Goal: Check status: Check status

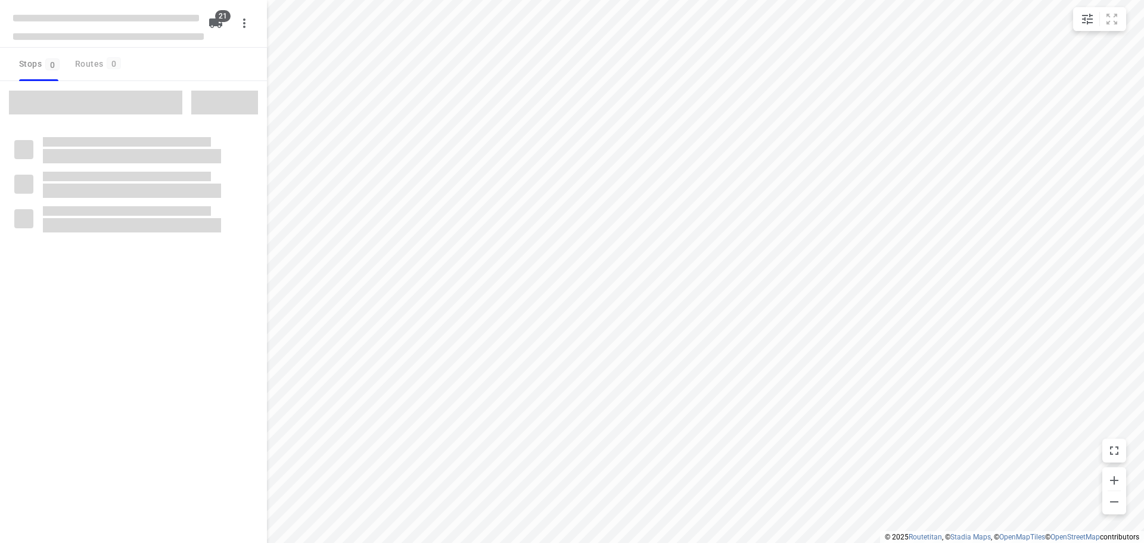
checkbox input "true"
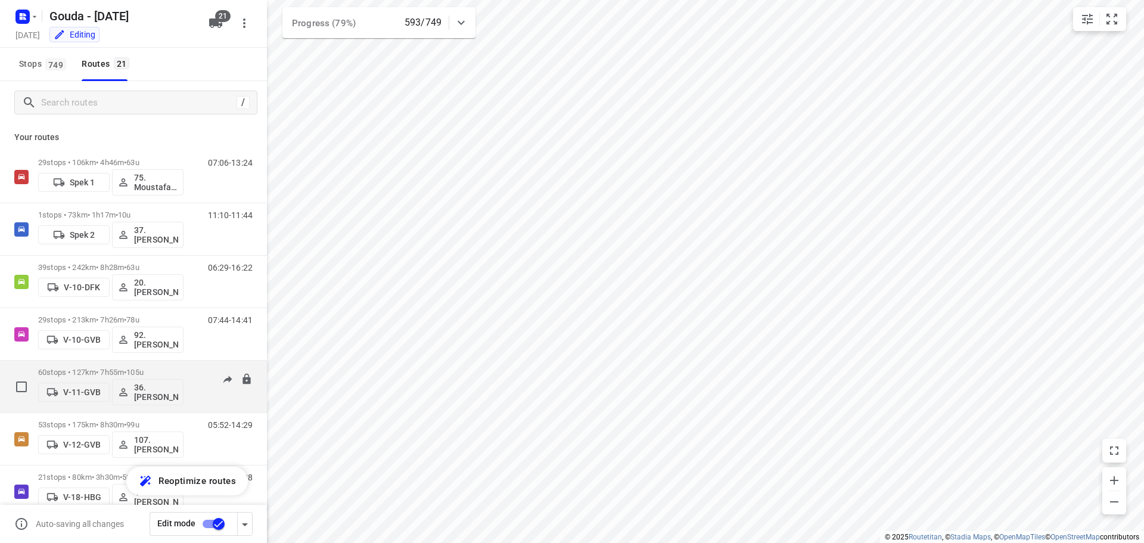
click at [117, 372] on p "60 stops • 127km • 7h55m • 105u" at bounding box center [110, 372] width 145 height 9
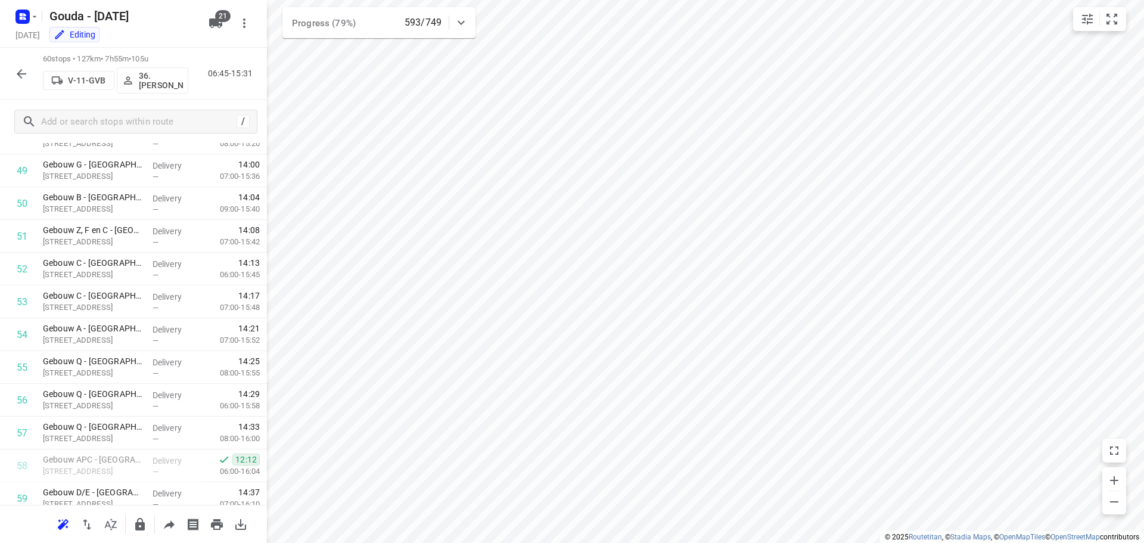
scroll to position [1697, 0]
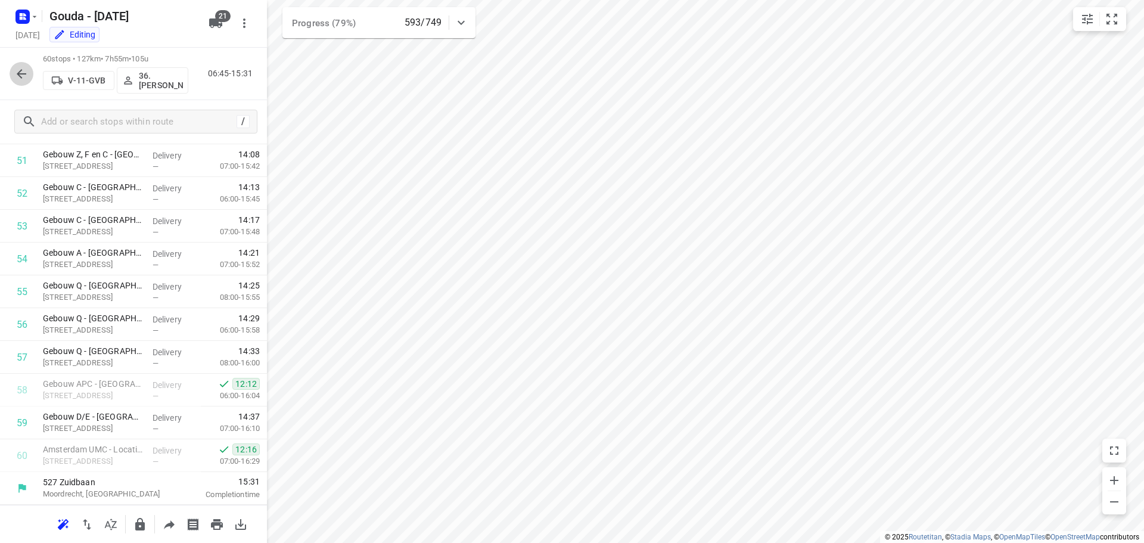
click at [21, 75] on icon "button" at bounding box center [21, 74] width 14 height 14
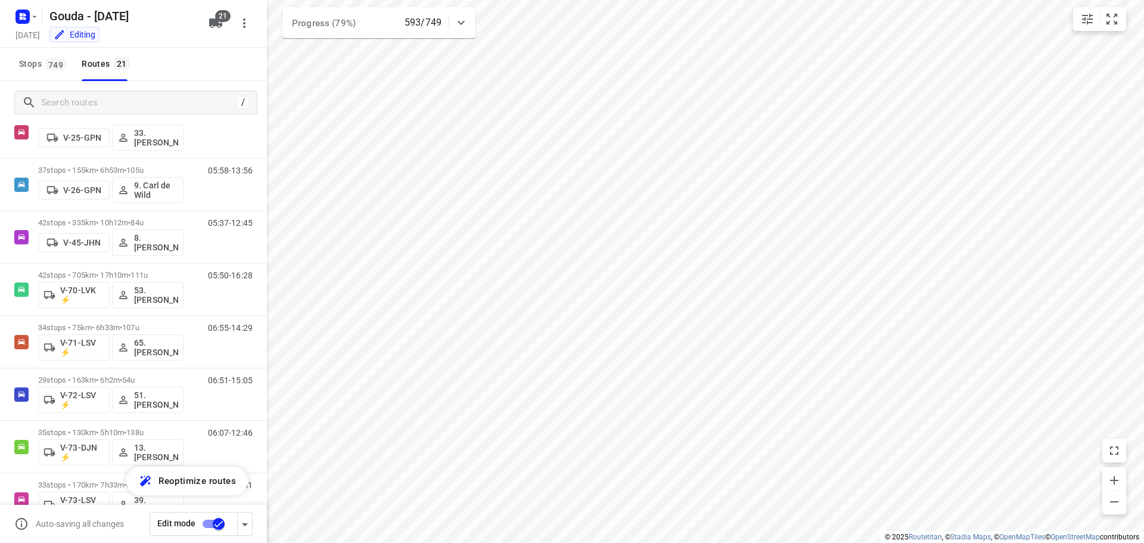
scroll to position [466, 0]
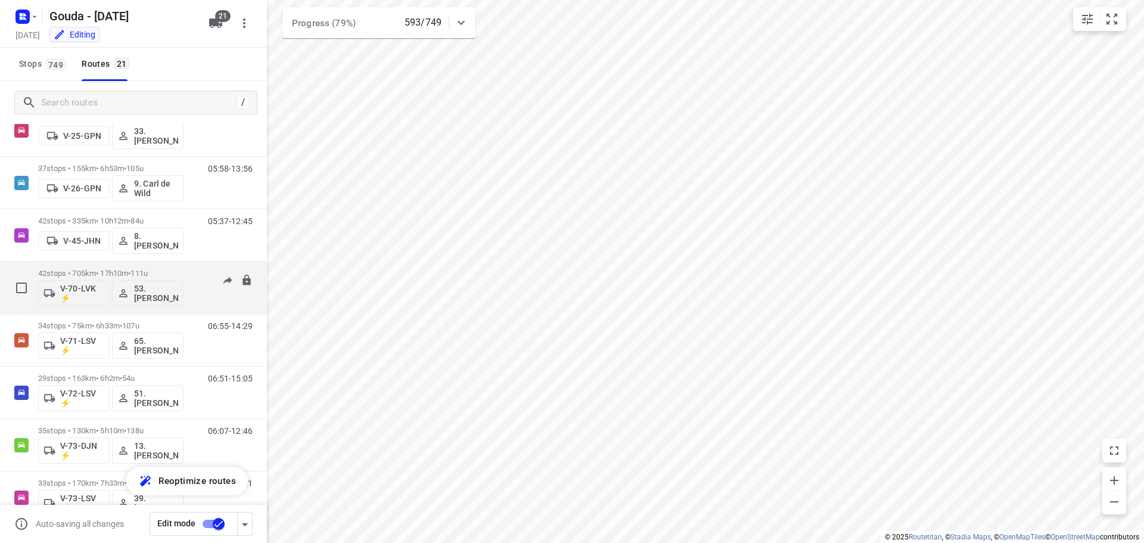
click at [64, 274] on p "42 stops • 705km • 17h10m • 111u" at bounding box center [110, 273] width 145 height 9
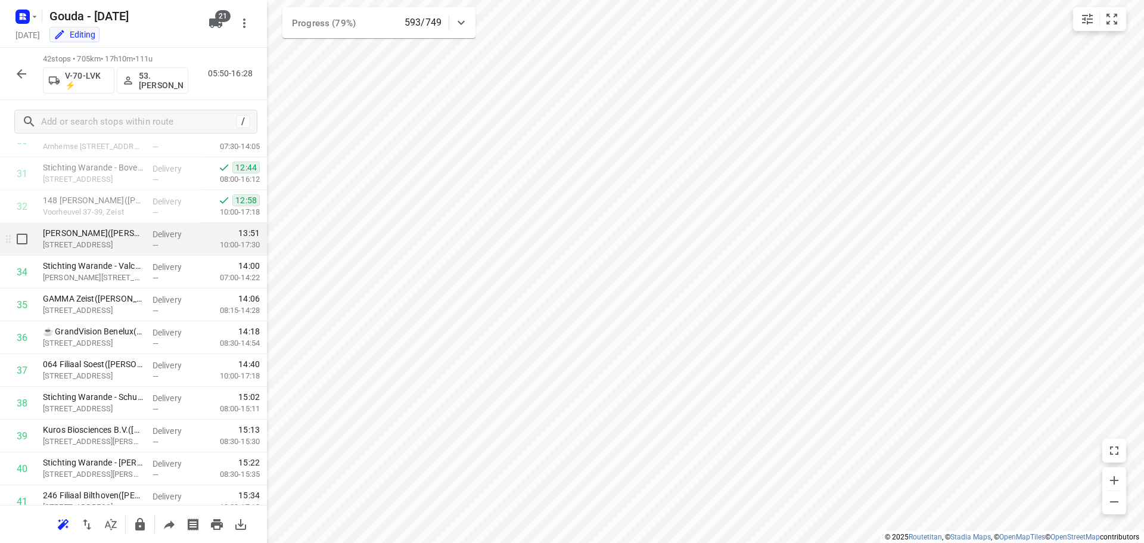
scroll to position [1107, 0]
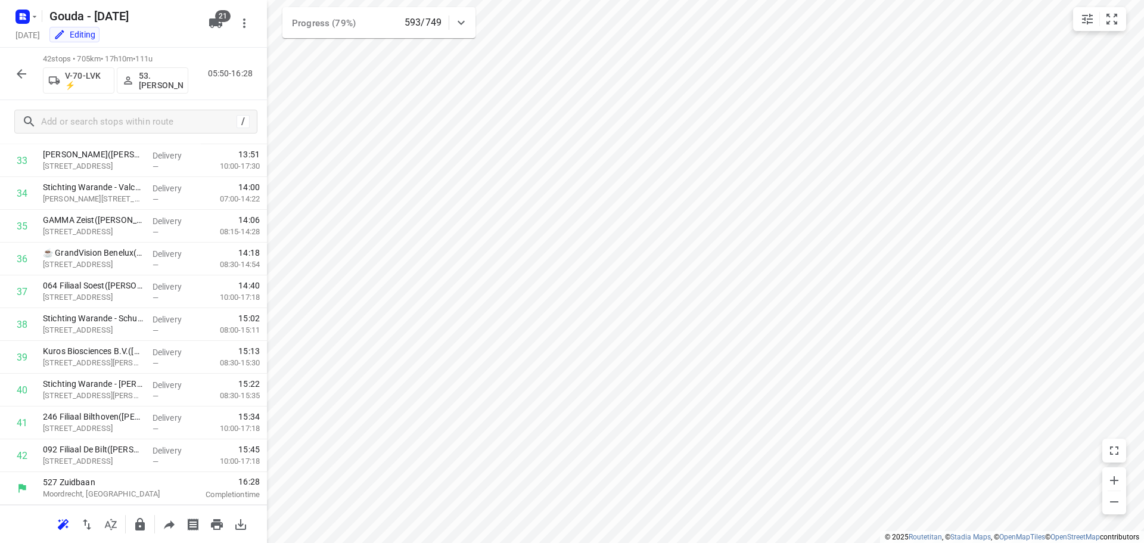
click at [26, 70] on icon "button" at bounding box center [21, 74] width 14 height 14
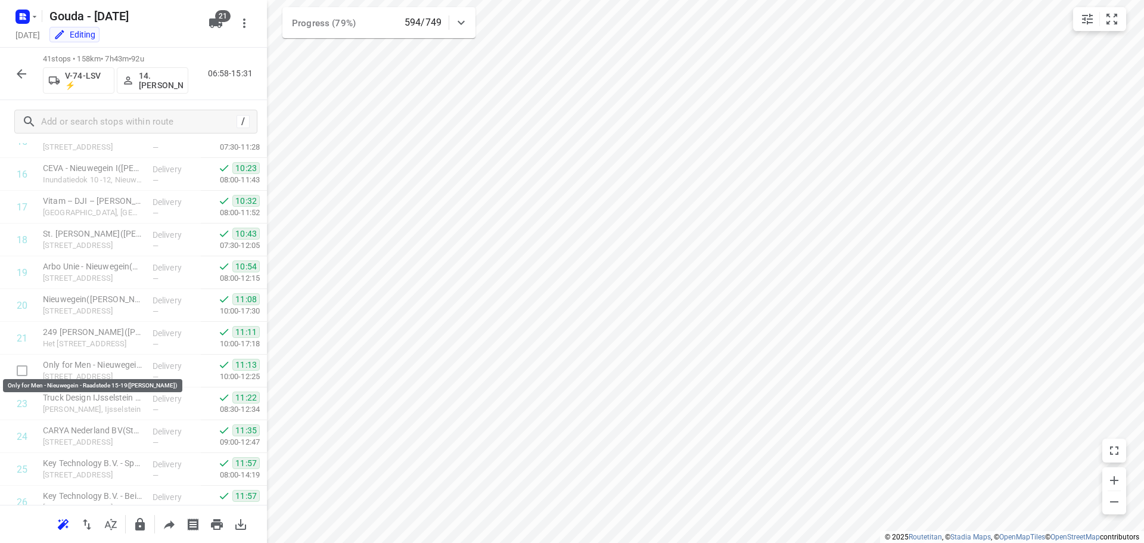
scroll to position [1073, 0]
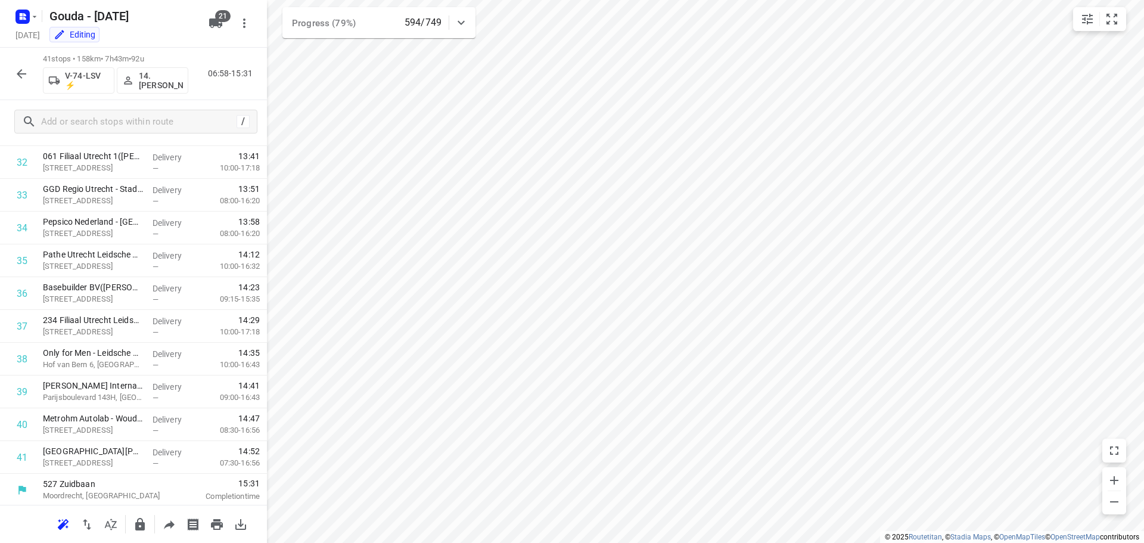
click at [18, 77] on icon "button" at bounding box center [21, 74] width 14 height 14
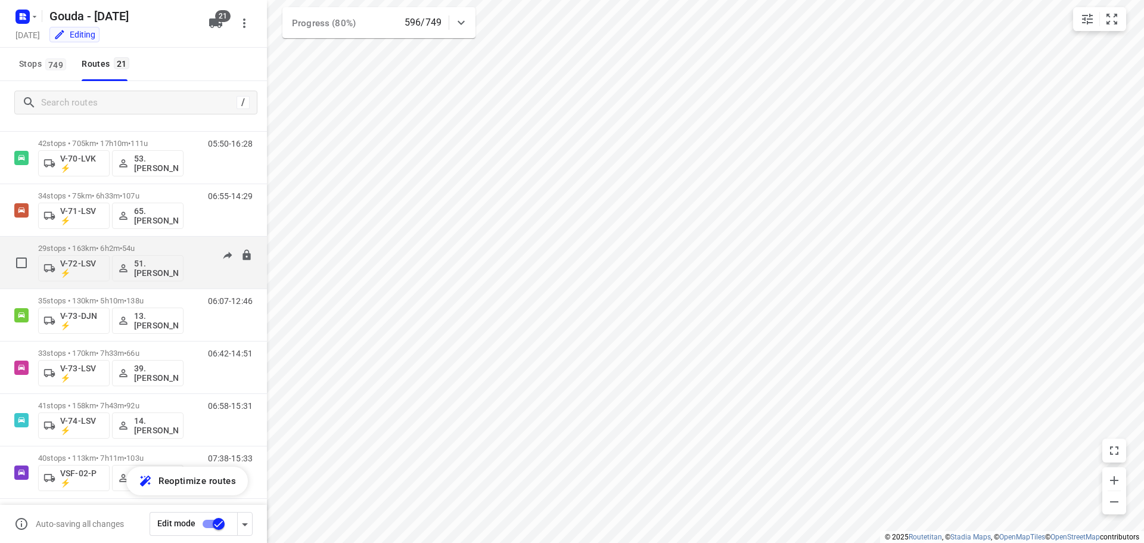
scroll to position [580, 0]
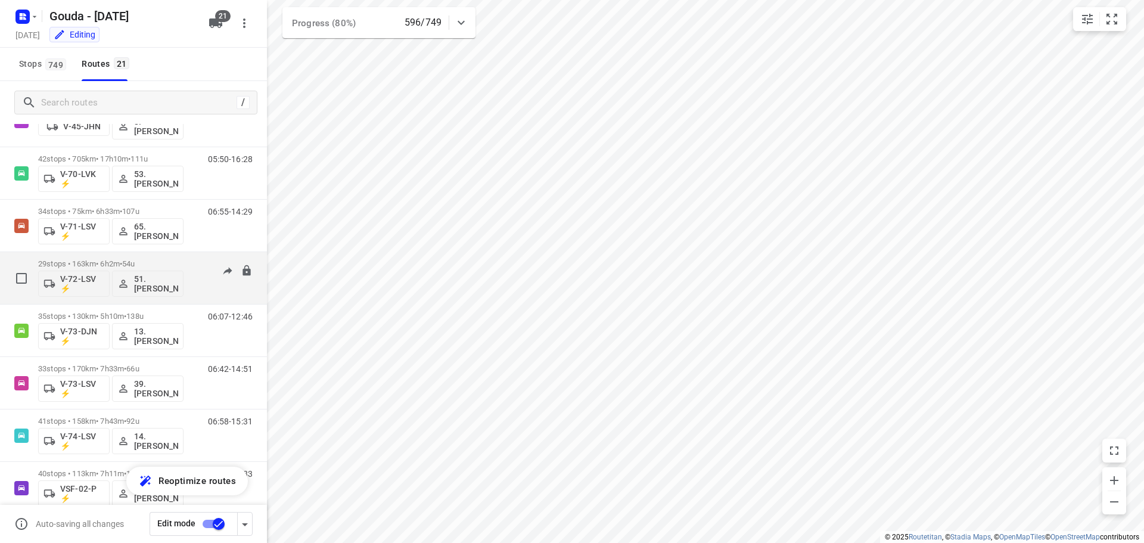
click at [117, 265] on p "29 stops • 163km • 6h2m • 54u" at bounding box center [110, 263] width 145 height 9
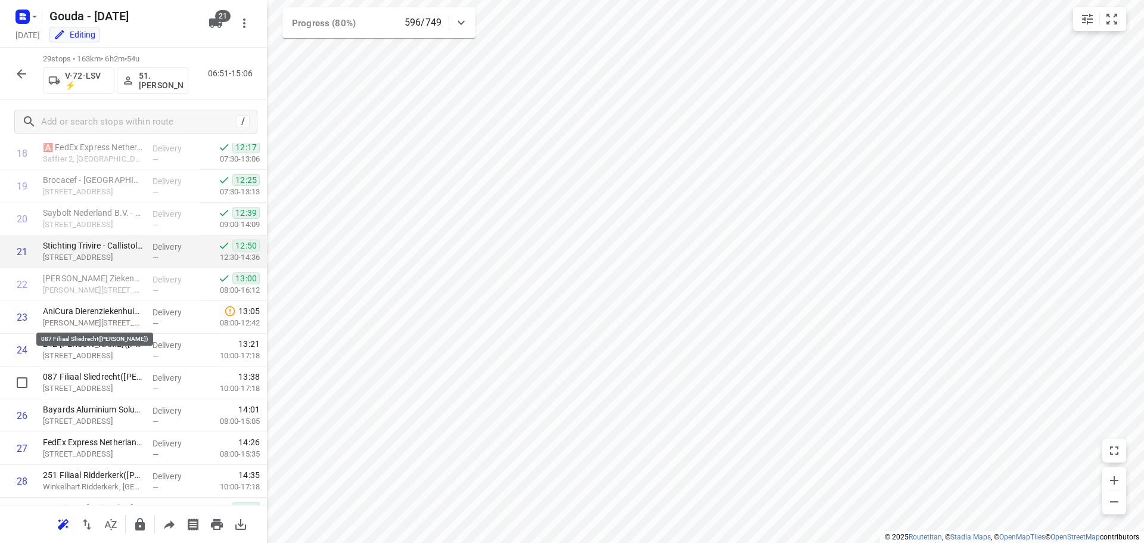
scroll to position [681, 0]
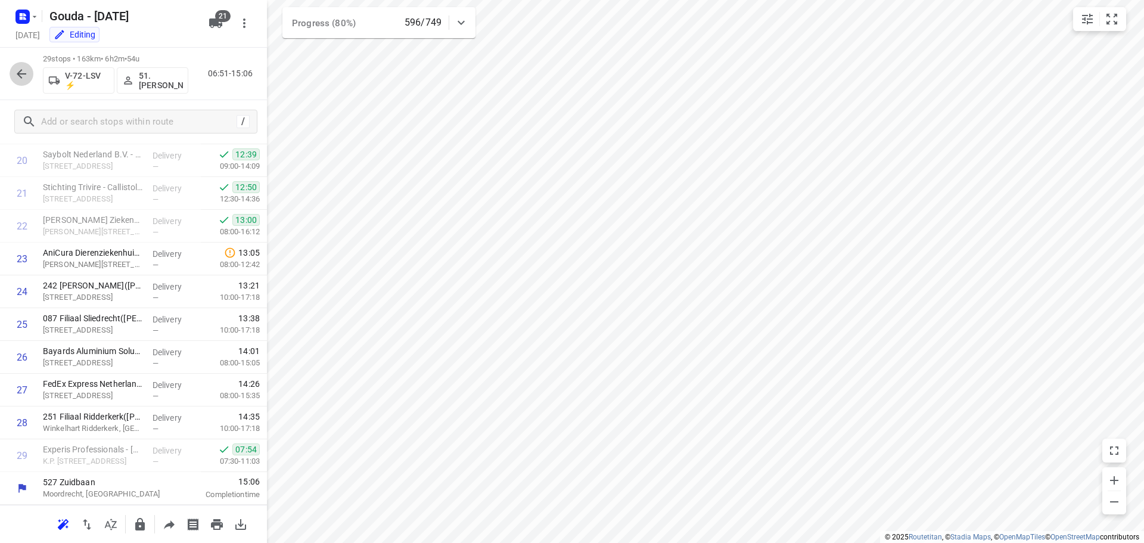
click at [18, 69] on icon "button" at bounding box center [21, 74] width 14 height 14
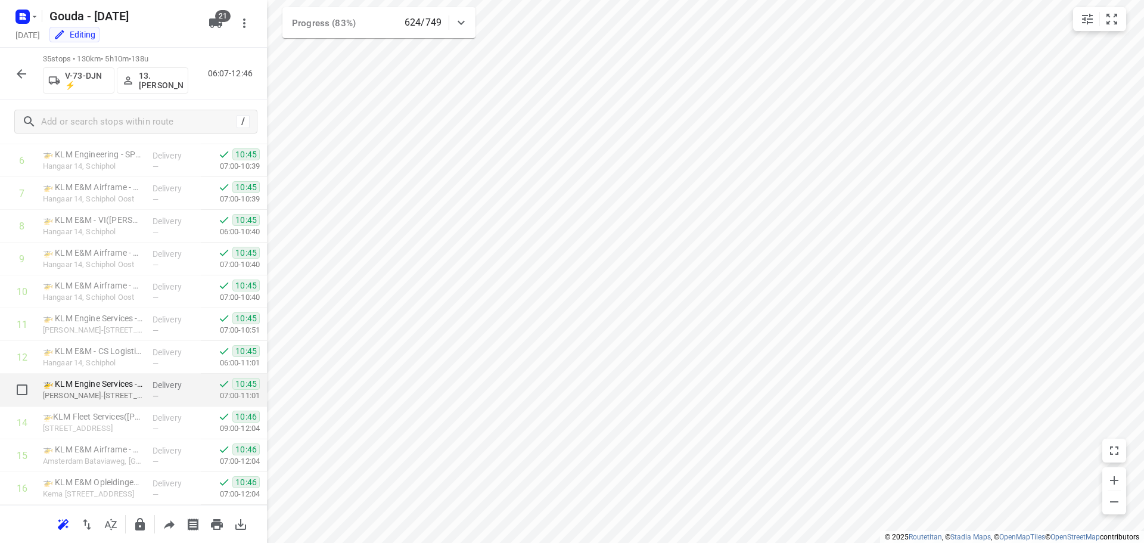
scroll to position [0, 0]
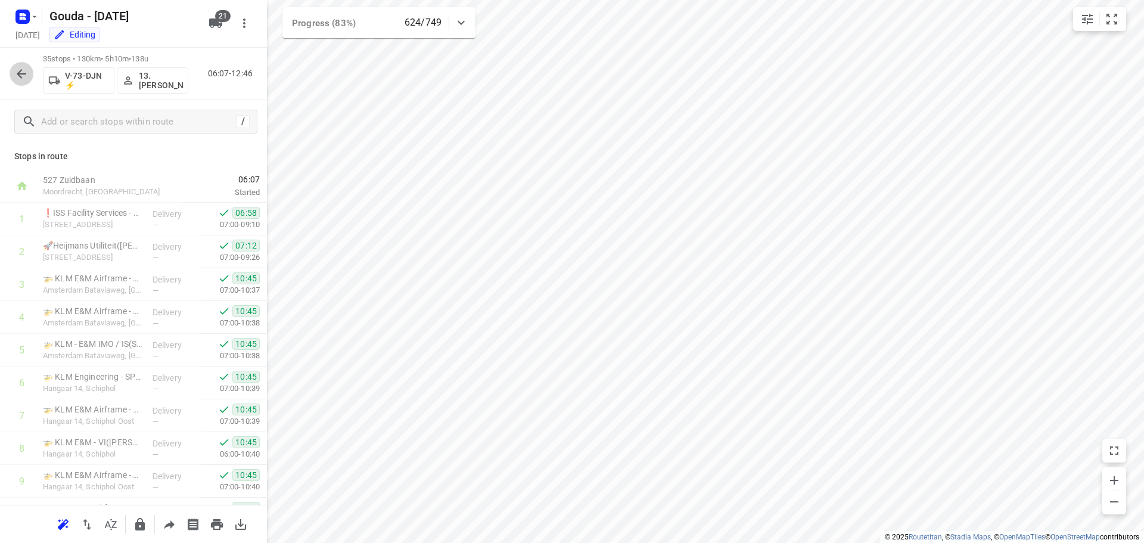
click at [26, 74] on icon "button" at bounding box center [22, 74] width 10 height 10
